Goal: Transaction & Acquisition: Purchase product/service

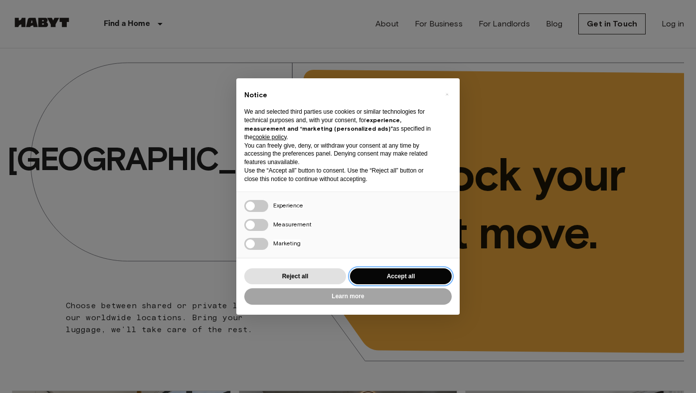
click at [375, 277] on button "Accept all" at bounding box center [401, 276] width 102 height 16
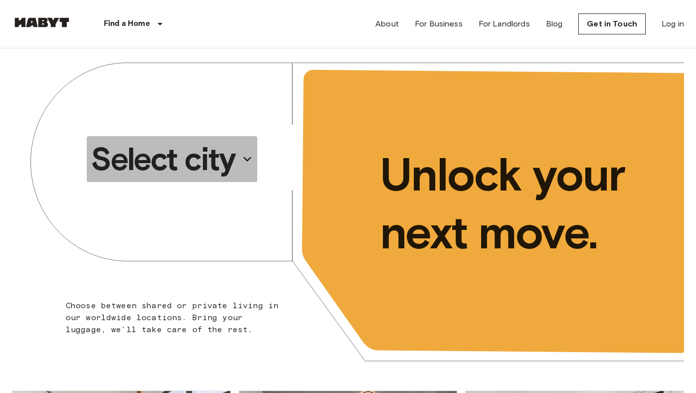
click at [209, 160] on p "Select city" at bounding box center [163, 159] width 145 height 40
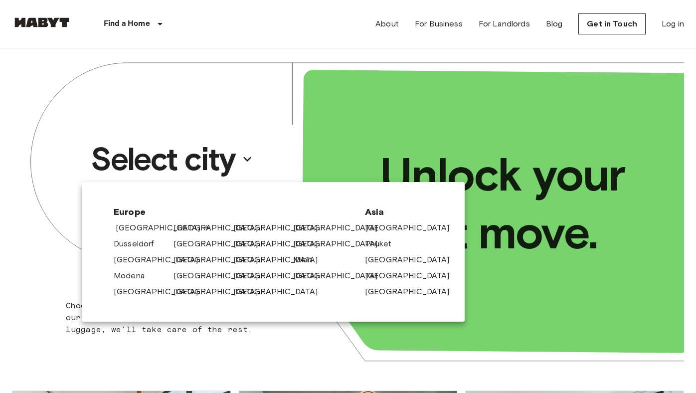
click at [147, 224] on link "[GEOGRAPHIC_DATA]" at bounding box center [163, 228] width 95 height 12
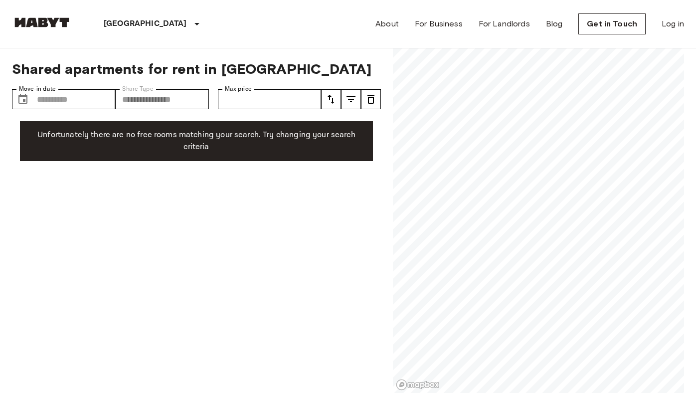
click at [80, 118] on div "**********" at bounding box center [196, 220] width 369 height 345
click at [237, 322] on div "**********" at bounding box center [196, 220] width 369 height 345
click at [87, 92] on input "Move-in date" at bounding box center [76, 99] width 78 height 20
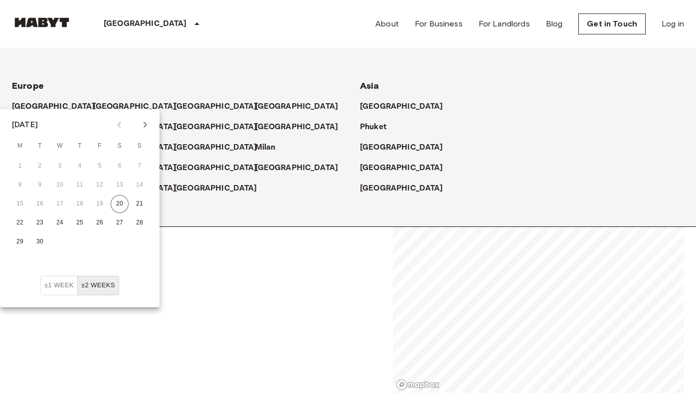
click at [134, 27] on p "[GEOGRAPHIC_DATA]" at bounding box center [145, 24] width 83 height 12
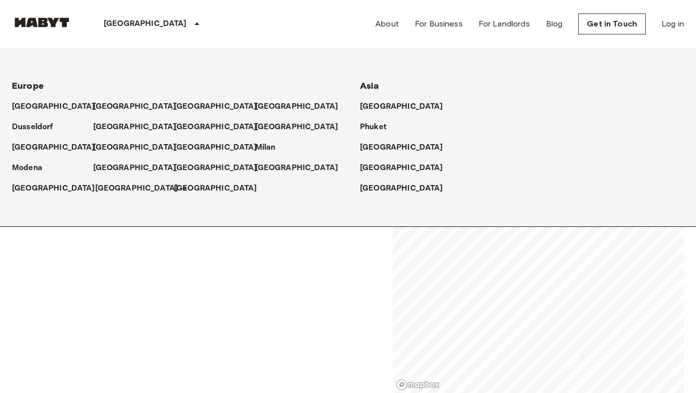
click at [128, 186] on p "[GEOGRAPHIC_DATA]" at bounding box center [136, 188] width 83 height 12
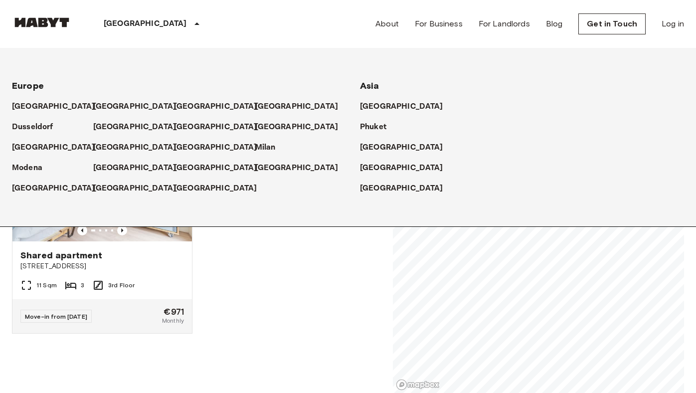
click at [215, 265] on div "Shared apartment [STREET_ADDRESS] Sqm 3 3rd Floor Move-in from [DATE] €971 Mont…" at bounding box center [192, 253] width 377 height 280
click at [145, 263] on span "[STREET_ADDRESS]" at bounding box center [102, 266] width 164 height 10
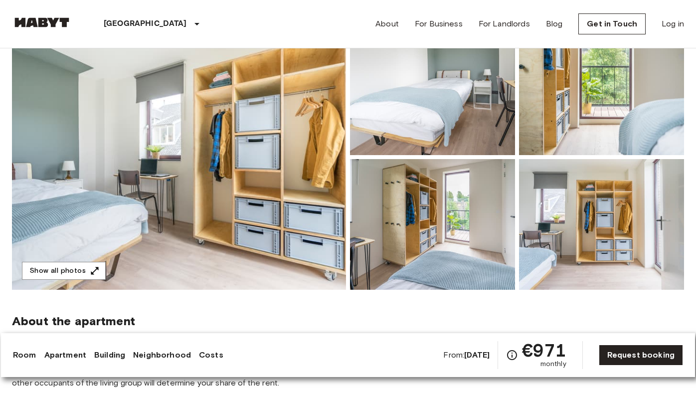
scroll to position [109, 0]
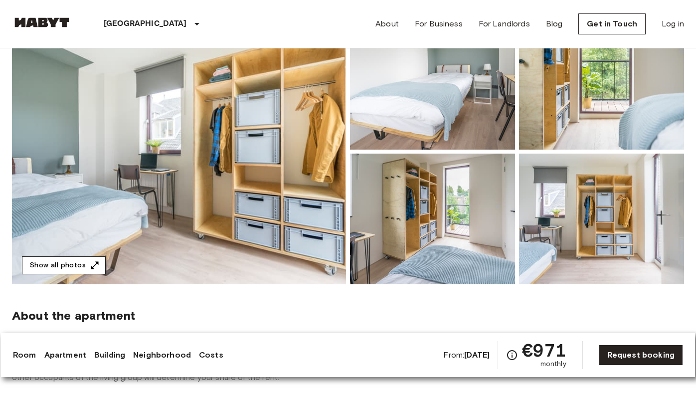
click at [79, 264] on button "Show all photos" at bounding box center [64, 265] width 84 height 18
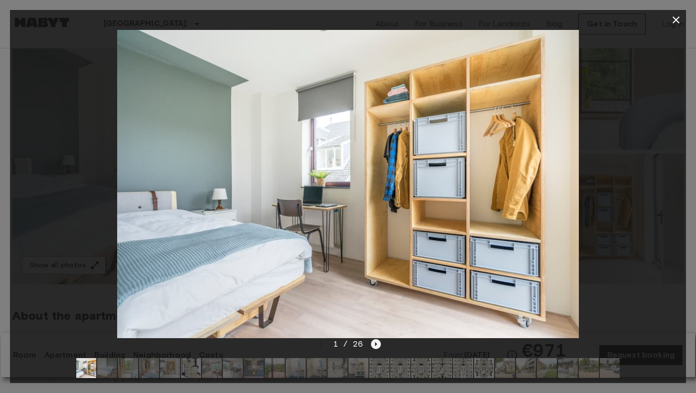
click at [372, 342] on icon "Next image" at bounding box center [376, 344] width 10 height 10
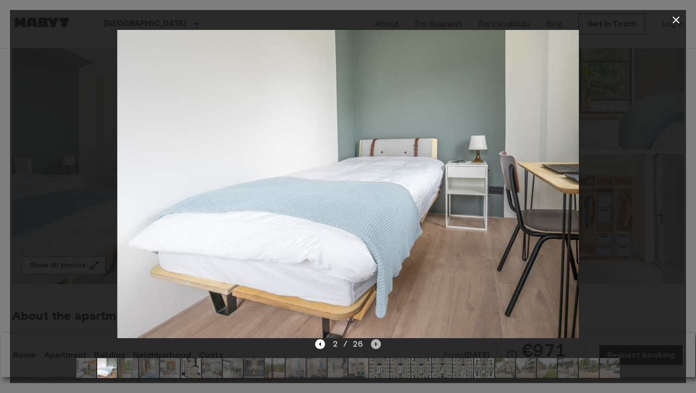
click at [372, 342] on icon "Next image" at bounding box center [376, 344] width 10 height 10
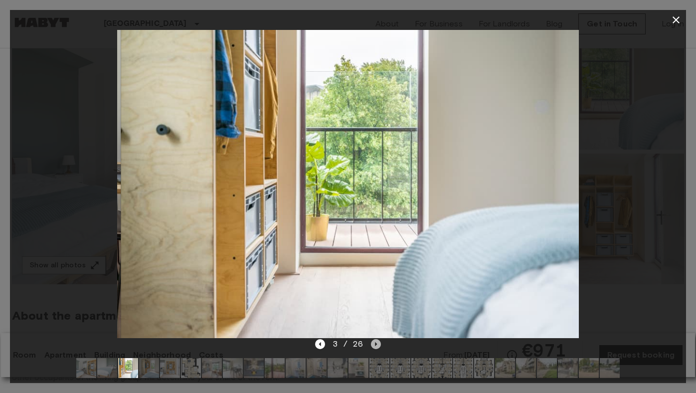
click at [372, 342] on icon "Next image" at bounding box center [376, 344] width 10 height 10
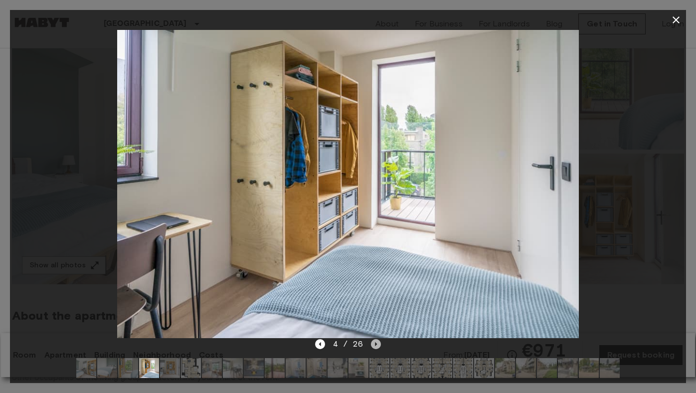
click at [372, 342] on icon "Next image" at bounding box center [376, 344] width 10 height 10
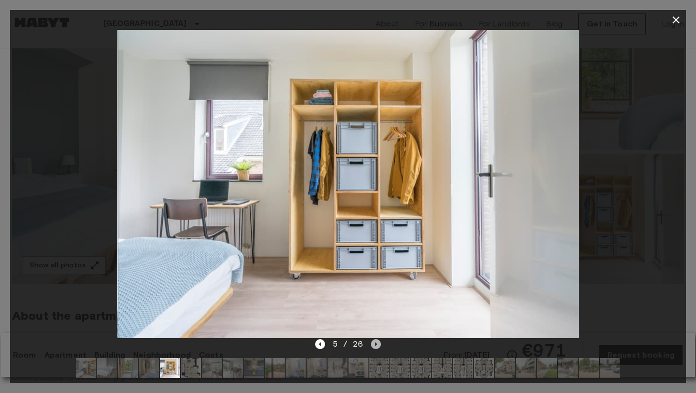
click at [372, 342] on icon "Next image" at bounding box center [376, 344] width 10 height 10
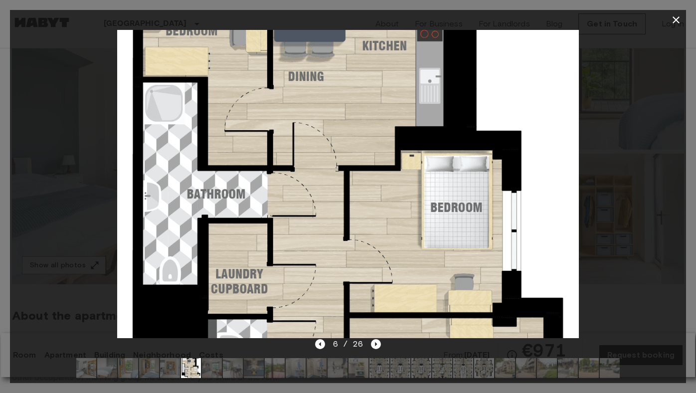
drag, startPoint x: 396, startPoint y: 243, endPoint x: 396, endPoint y: 261, distance: 17.9
click at [396, 261] on img at bounding box center [348, 184] width 462 height 308
click at [371, 350] on div at bounding box center [347, 368] width 559 height 36
click at [373, 343] on icon "Next image" at bounding box center [376, 344] width 10 height 10
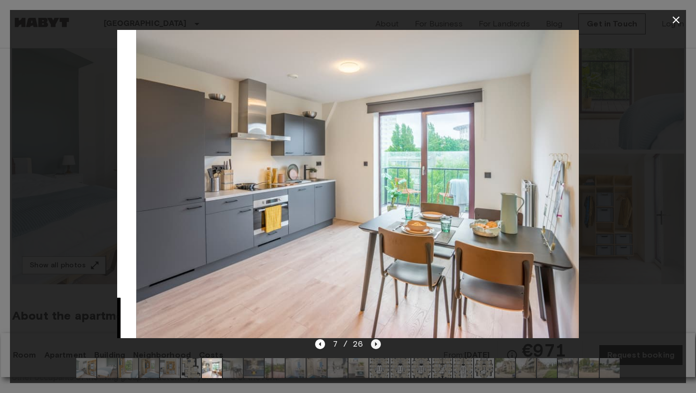
click at [373, 343] on icon "Next image" at bounding box center [376, 344] width 10 height 10
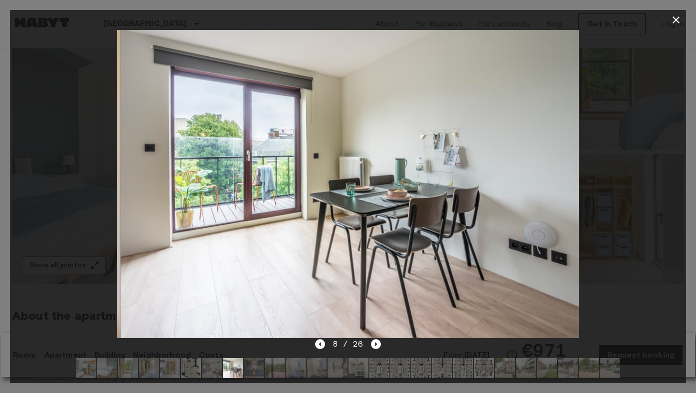
click at [594, 164] on div at bounding box center [348, 184] width 676 height 308
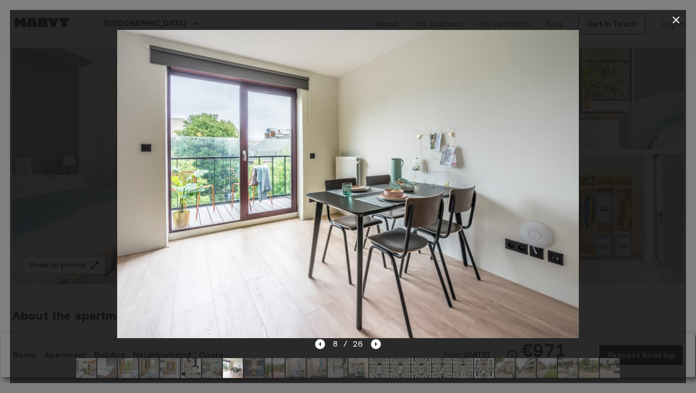
click at [667, 9] on div at bounding box center [348, 196] width 696 height 393
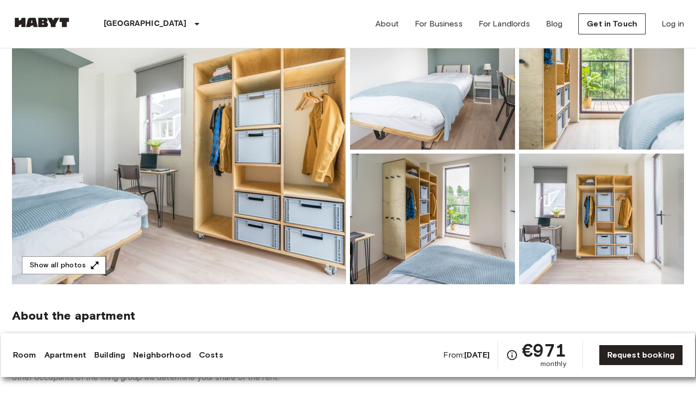
click at [668, 15] on div "About For Business For Landlords Blog Get in Touch Log in" at bounding box center [529, 24] width 309 height 48
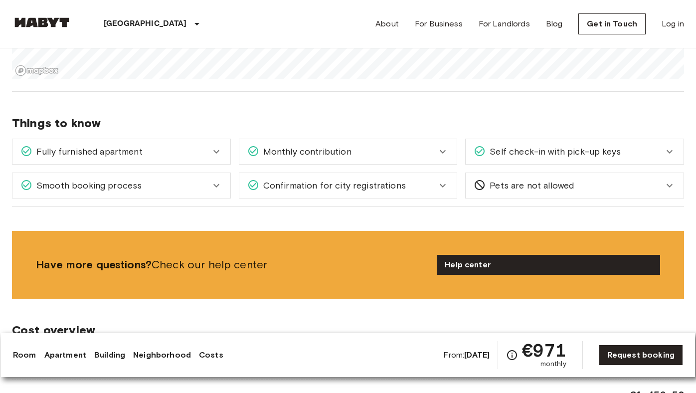
scroll to position [952, 0]
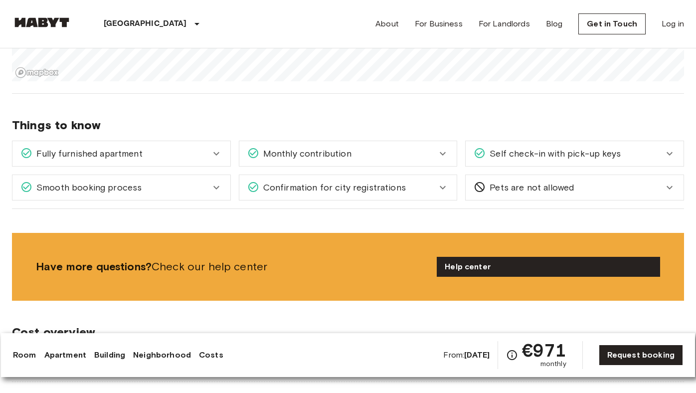
click at [356, 147] on div "Monthly contribution" at bounding box center [348, 153] width 218 height 25
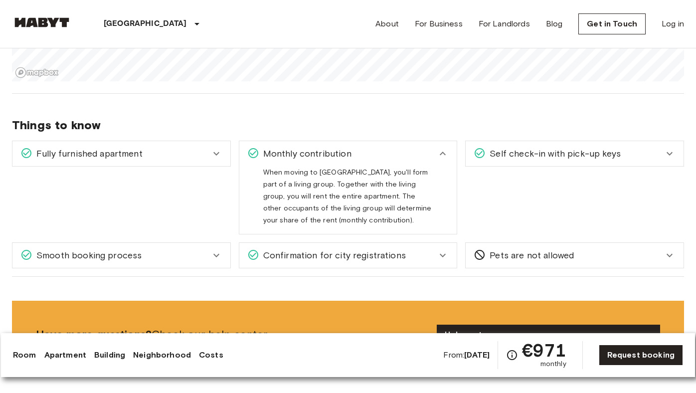
click at [356, 147] on div "Monthly contribution" at bounding box center [348, 153] width 218 height 25
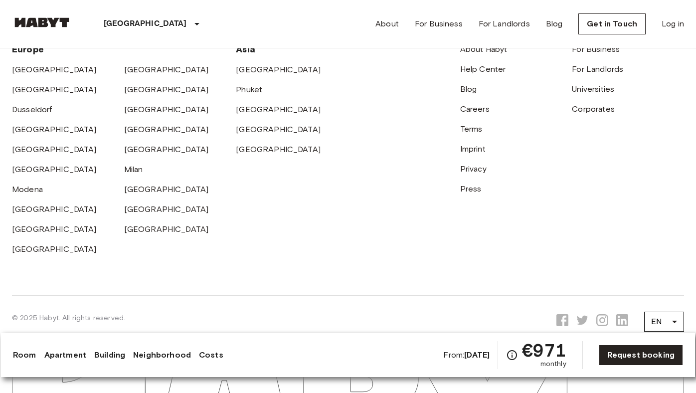
scroll to position [2337, 0]
